Goal: Information Seeking & Learning: Learn about a topic

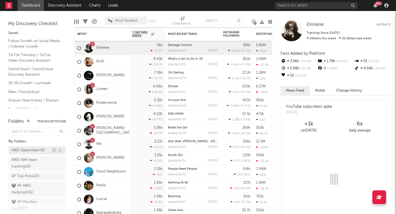
click at [25, 151] on div "AWD September ( 36 )" at bounding box center [29, 150] width 34 height 7
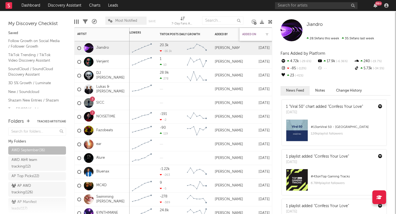
click at [250, 34] on div "Added On" at bounding box center [251, 34] width 19 height 3
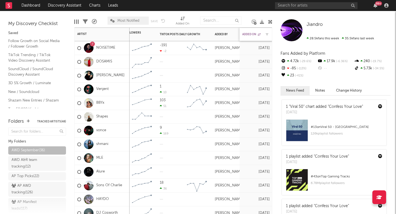
click at [250, 34] on div "Added On" at bounding box center [251, 34] width 19 height 3
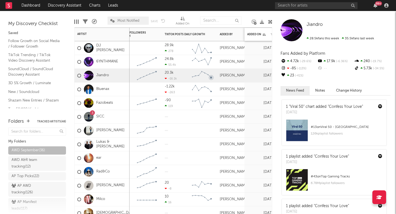
click at [259, 31] on div "Added On" at bounding box center [261, 35] width 28 height 12
click at [259, 34] on div "Added On" at bounding box center [256, 34] width 19 height 3
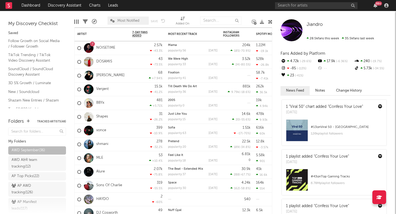
click at [134, 15] on div "Most Notified Save Save as" at bounding box center [137, 21] width 58 height 14
paste input "Albi"
click at [305, 3] on input "Albi" at bounding box center [316, 5] width 83 height 7
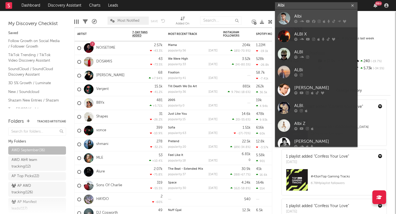
type input "Albi"
click at [304, 16] on div "Albi" at bounding box center [324, 16] width 61 height 7
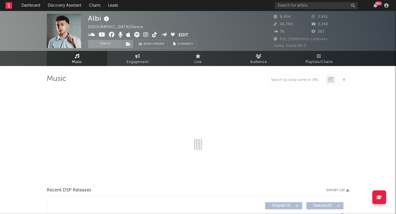
select select "6m"
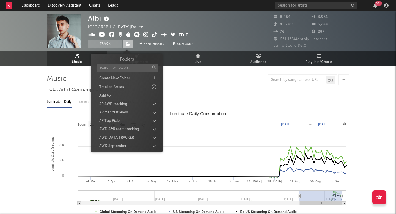
click at [128, 43] on icon at bounding box center [128, 44] width 5 height 4
click at [121, 143] on div "AWD September" at bounding box center [112, 146] width 27 height 6
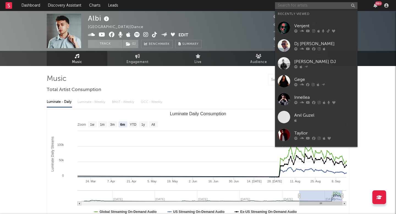
click at [310, 7] on input "text" at bounding box center [316, 5] width 83 height 7
paste input "[PERSON_NAME]"
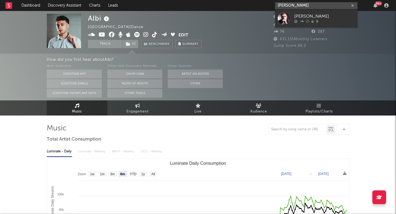
type input "[PERSON_NAME]"
click at [299, 22] on div at bounding box center [324, 21] width 61 height 3
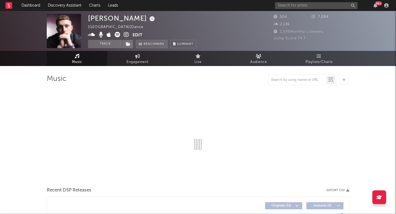
select select "1w"
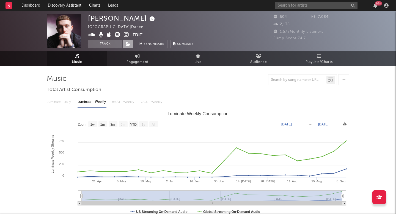
click at [128, 45] on icon at bounding box center [128, 44] width 5 height 4
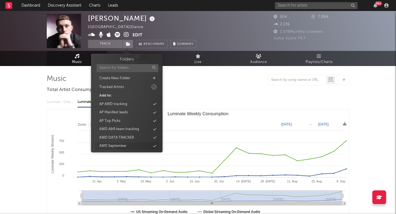
click at [137, 144] on div "AWD September" at bounding box center [126, 146] width 63 height 7
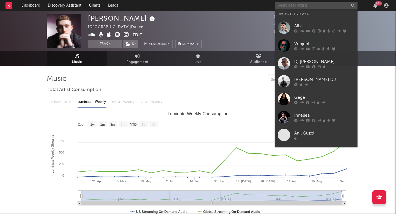
click at [293, 8] on input "text" at bounding box center [316, 5] width 83 height 7
paste input "Narasimha"
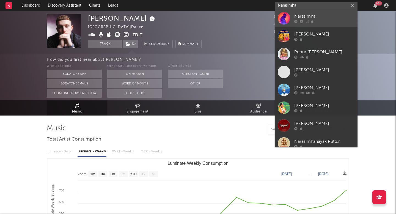
type input "Narasimha"
click at [297, 23] on link "Narasimha" at bounding box center [316, 18] width 83 height 18
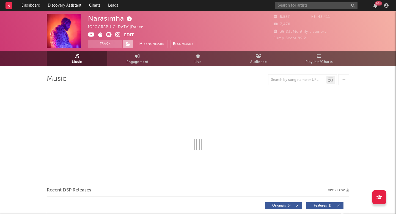
select select "1w"
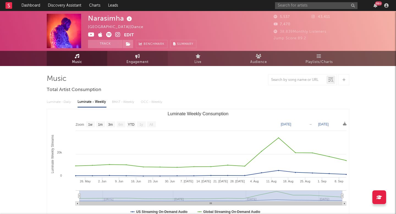
click at [132, 52] on link "Engagement" at bounding box center [137, 58] width 61 height 15
select select "1w"
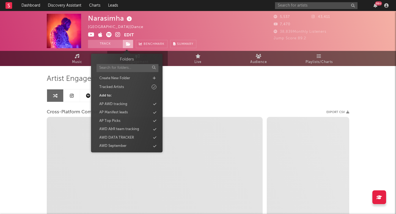
click at [129, 43] on icon at bounding box center [128, 44] width 5 height 4
click at [112, 144] on div "AWD September" at bounding box center [112, 146] width 27 height 6
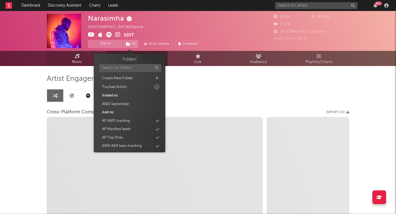
click at [82, 59] on span "Music" at bounding box center [77, 62] width 10 height 7
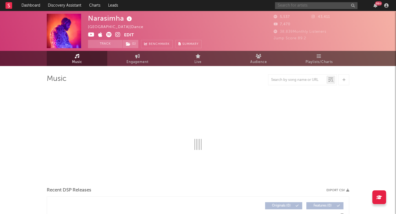
click at [297, 4] on input "text" at bounding box center [316, 5] width 83 height 7
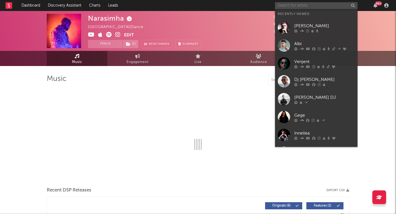
paste input "WhiteBuffs"
select select "1w"
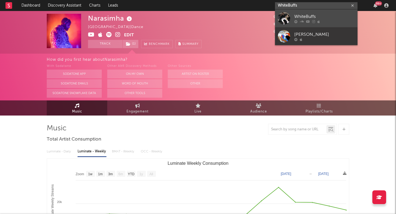
type input "WhiteBuffs"
click at [295, 15] on div "WhiteBuffs" at bounding box center [324, 16] width 61 height 7
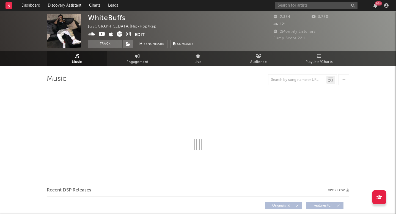
select select "6m"
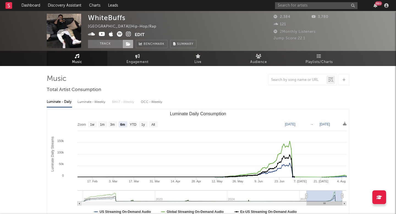
click at [127, 44] on icon at bounding box center [128, 44] width 5 height 4
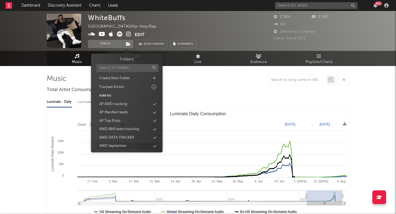
click at [114, 145] on div "AWD September" at bounding box center [112, 146] width 27 height 6
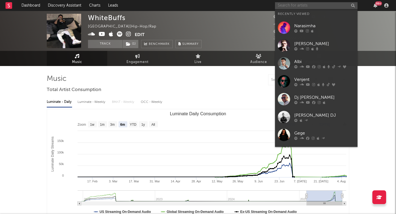
click at [291, 8] on input "text" at bounding box center [316, 5] width 83 height 7
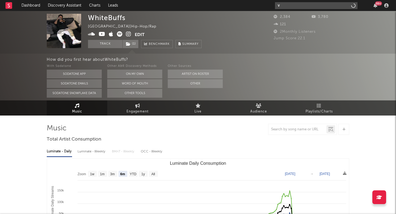
paste input "shteppi"
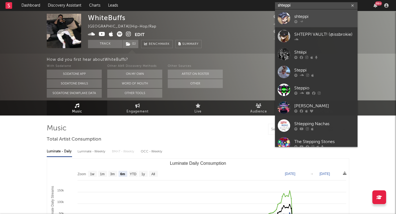
type input "shteppi"
click at [293, 18] on link "shteppi" at bounding box center [316, 18] width 83 height 18
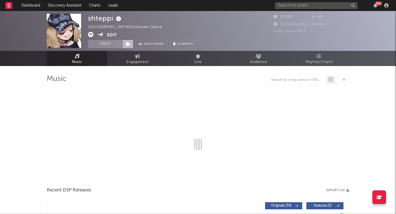
select select "6m"
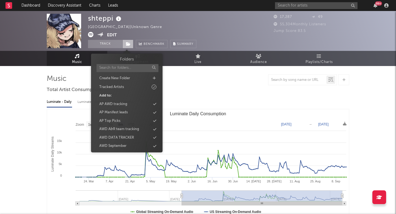
click at [127, 43] on icon at bounding box center [128, 44] width 5 height 4
click at [121, 143] on div "AWD September" at bounding box center [126, 146] width 63 height 7
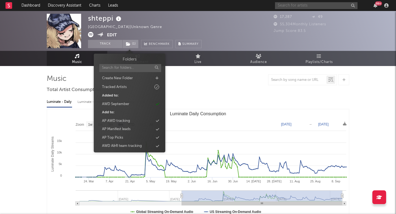
click at [305, 6] on input "text" at bounding box center [316, 5] width 83 height 7
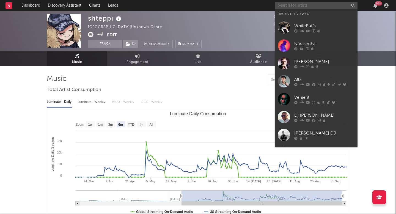
paste input "[PERSON_NAME]"
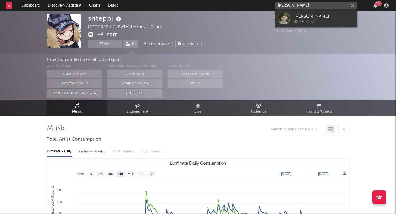
type input "[PERSON_NAME]"
click at [302, 20] on icon at bounding box center [302, 21] width 4 height 3
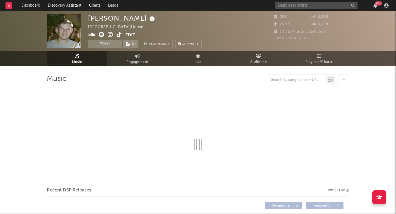
select select "6m"
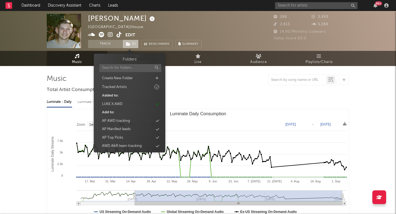
click at [128, 46] on span "( 1 )" at bounding box center [130, 44] width 16 height 8
click at [136, 145] on div "AWD A&R team tracking" at bounding box center [122, 146] width 40 height 6
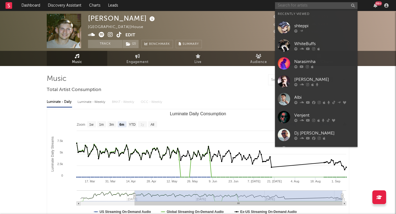
click at [294, 3] on input "text" at bounding box center [316, 5] width 83 height 7
paste input "Marzi"
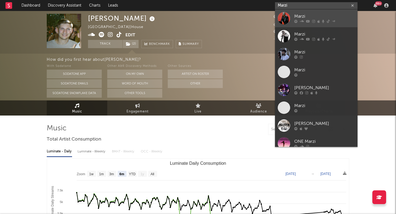
type input "Marzi"
click at [316, 16] on div "Marzi" at bounding box center [324, 16] width 61 height 7
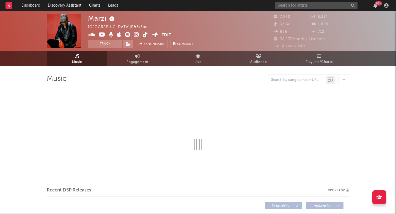
select select "6m"
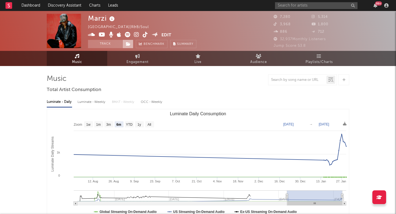
click at [128, 46] on span at bounding box center [127, 44] width 11 height 8
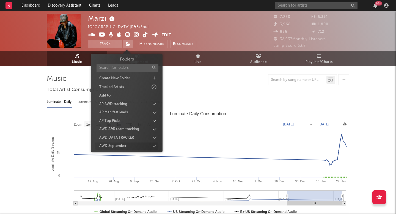
click at [124, 144] on div "AWD September" at bounding box center [112, 146] width 27 height 6
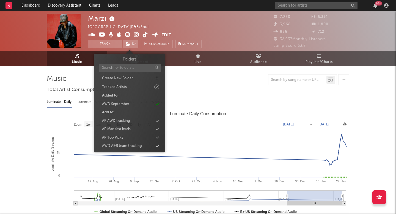
click at [300, 2] on div "99 +" at bounding box center [333, 5] width 116 height 11
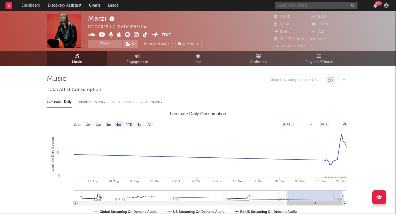
click at [298, 6] on input "text" at bounding box center [316, 5] width 83 height 7
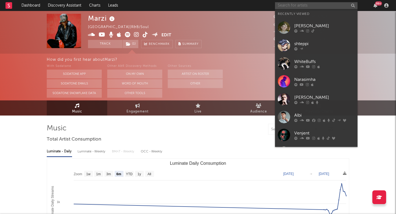
paste input "iluvujayjay"
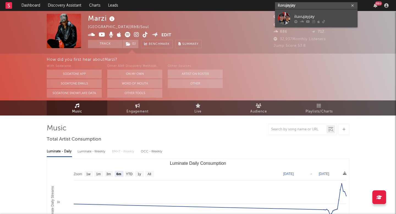
type input "iluvujayjay"
click at [281, 25] on link "iluvujayjay" at bounding box center [316, 18] width 83 height 18
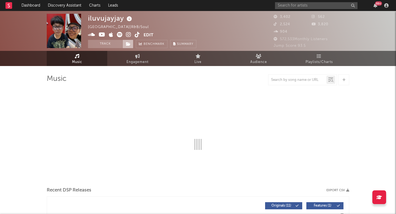
click at [129, 44] on icon at bounding box center [128, 44] width 5 height 4
select select "1w"
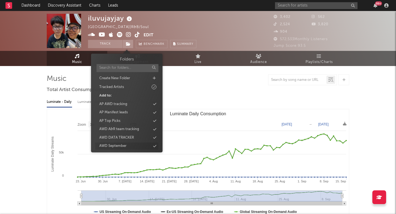
click at [120, 146] on div "AWD September" at bounding box center [112, 146] width 27 height 6
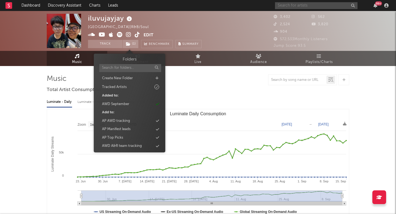
click at [297, 4] on input "text" at bounding box center [316, 5] width 83 height 7
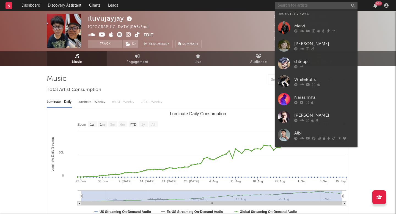
paste input "Marzi"
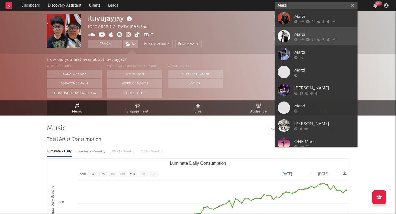
type input "Marzi"
click at [284, 31] on div at bounding box center [284, 36] width 12 height 12
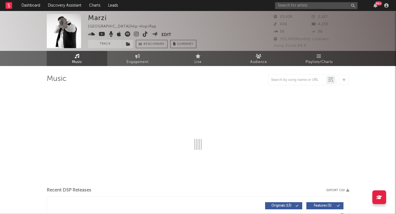
select select "6m"
